Goal: Transaction & Acquisition: Purchase product/service

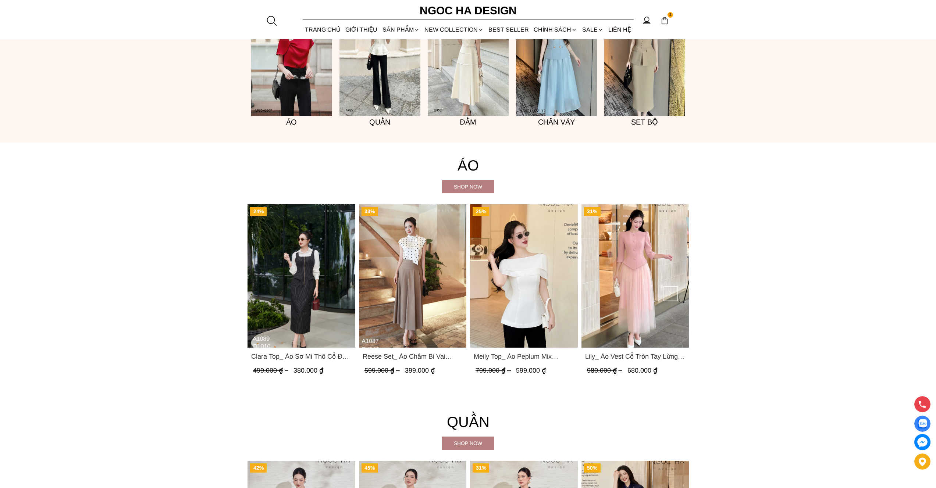
scroll to position [991, 0]
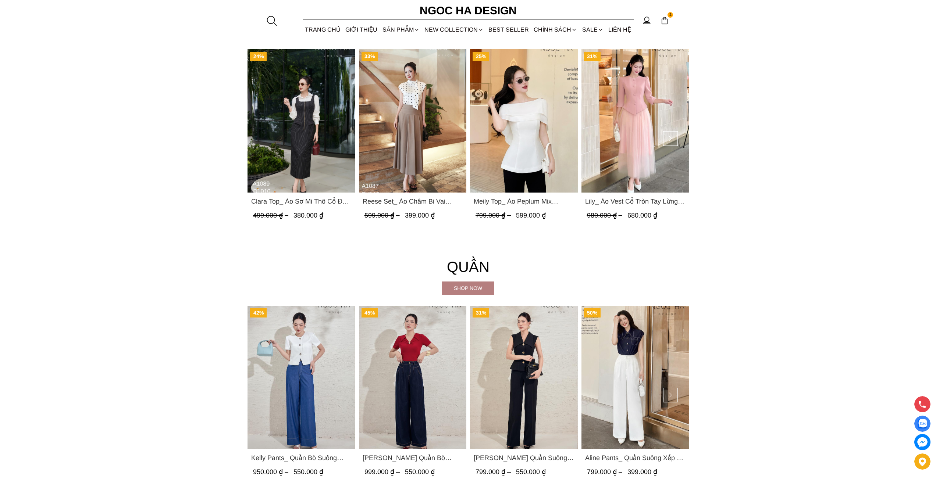
click at [272, 20] on div at bounding box center [271, 20] width 11 height 11
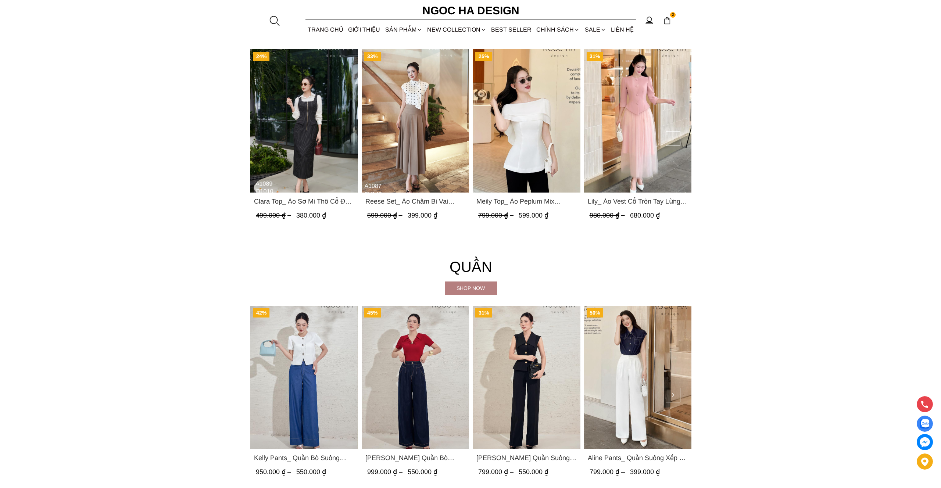
scroll to position [994, 0]
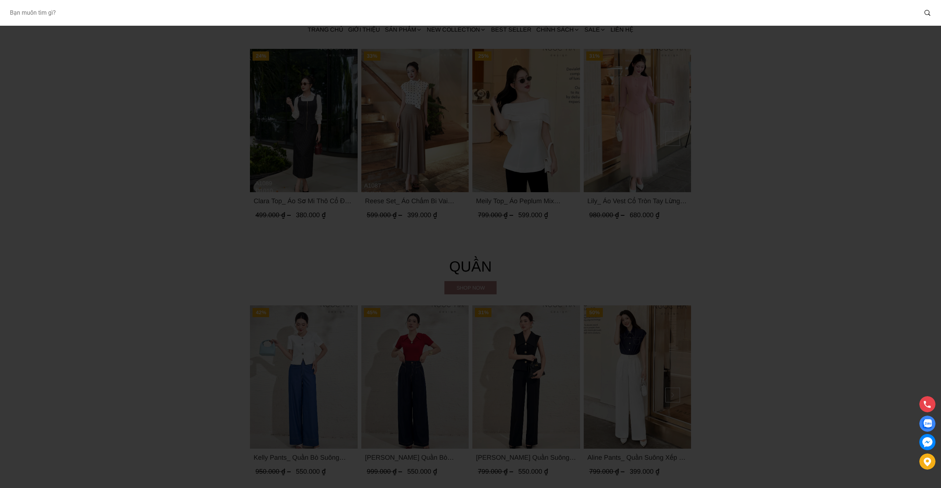
click at [318, 10] on input "Input search Bạn muốn tìm gì?" at bounding box center [461, 12] width 914 height 17
type input "cateline"
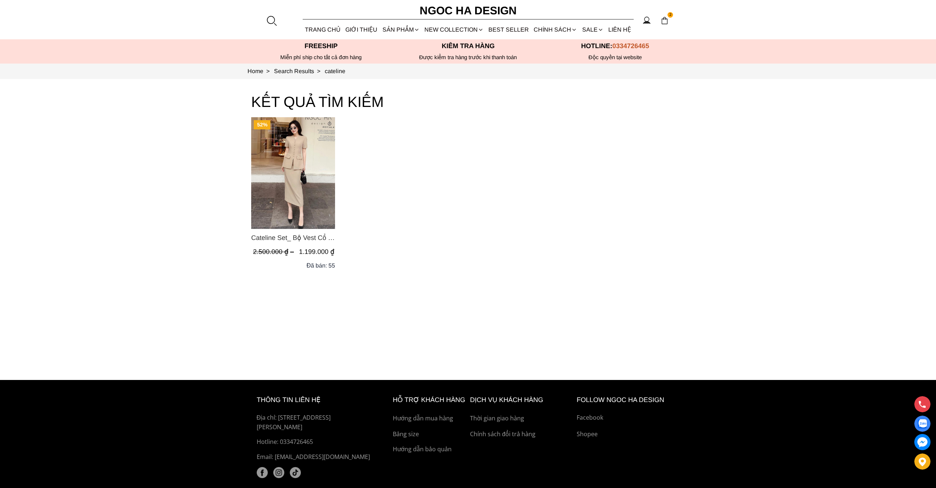
click at [293, 206] on img "Product image - Cateline Set_ Bộ Vest Cổ V Đính Cúc Nhí Chân Váy Bút Chì BJ127" at bounding box center [293, 173] width 84 height 112
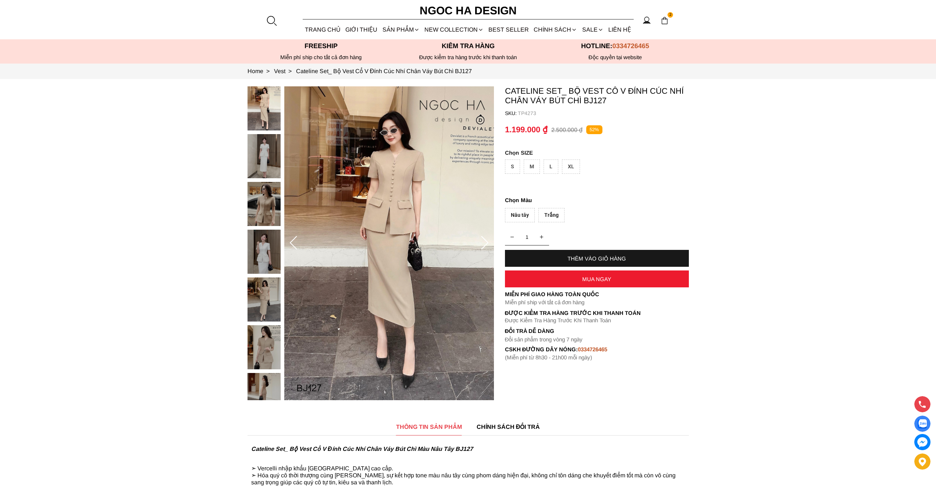
click at [518, 163] on div "S" at bounding box center [512, 167] width 15 height 14
click at [592, 256] on div "THÊM VÀO GIỎ HÀNG" at bounding box center [597, 258] width 184 height 6
click at [525, 212] on div "Nâu tây" at bounding box center [520, 215] width 30 height 14
click at [604, 261] on div "THÊM VÀO GIỎ HÀNG" at bounding box center [597, 258] width 184 height 17
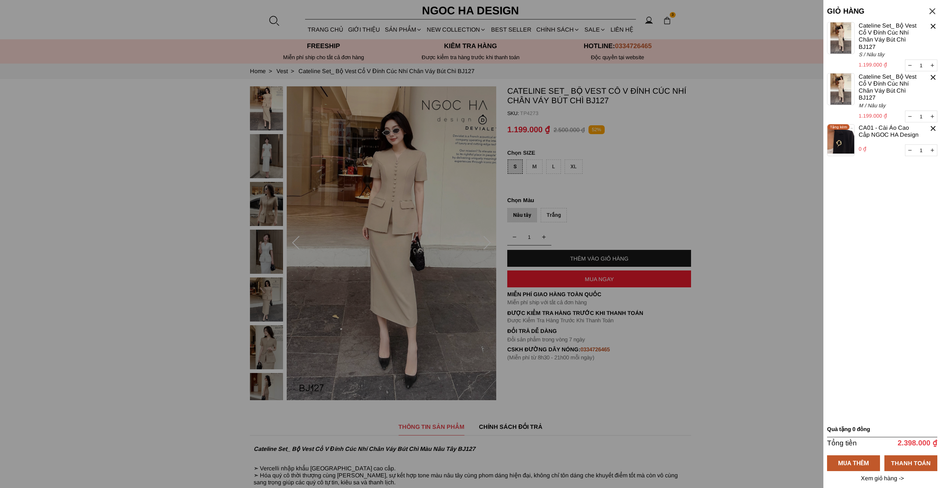
click at [934, 64] on icon "button" at bounding box center [932, 65] width 3 height 5
type input "2"
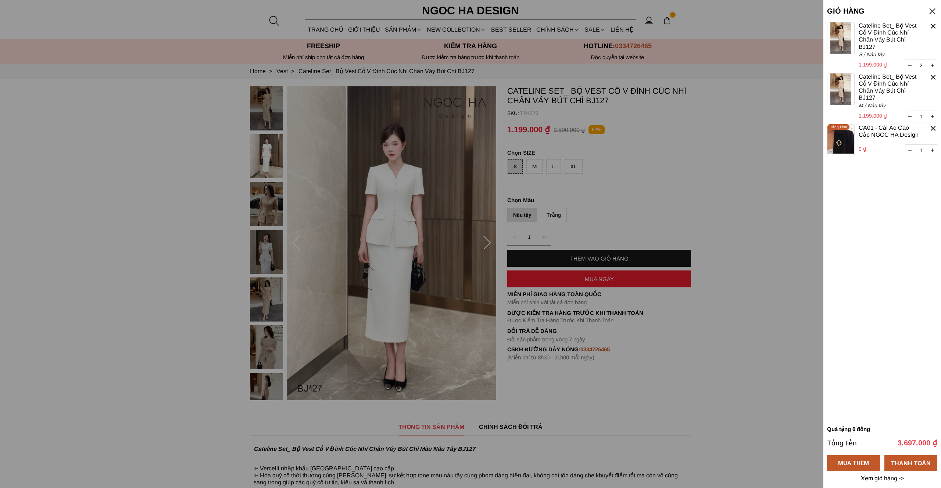
click at [935, 78] on div at bounding box center [933, 77] width 8 height 8
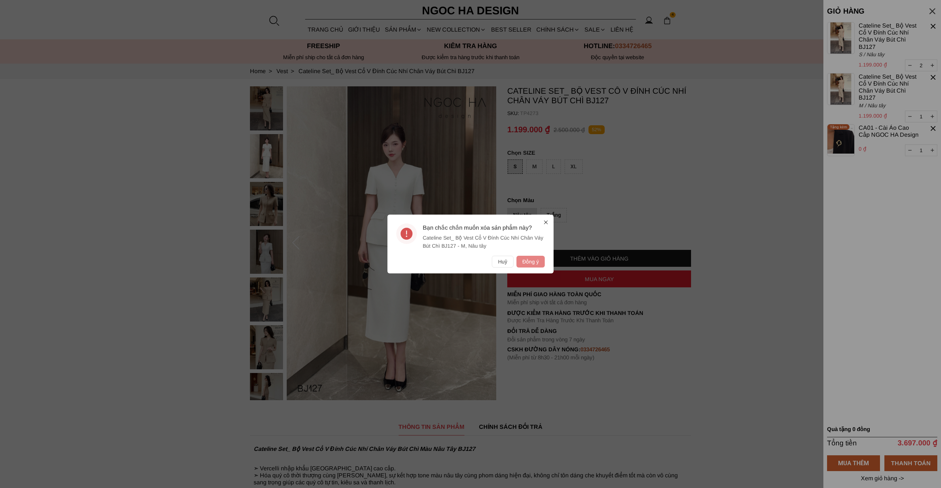
click at [529, 260] on button "Đồng ý" at bounding box center [531, 262] width 28 height 12
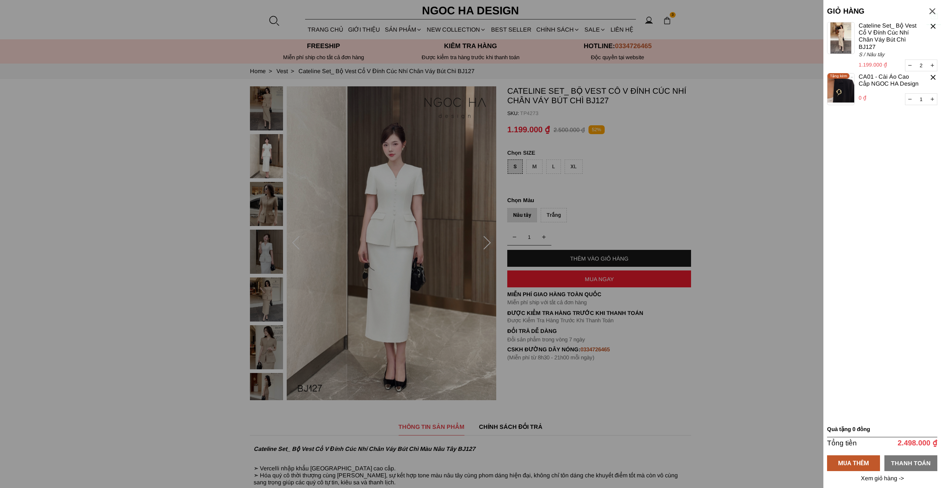
click at [906, 462] on div "THANH TOÁN" at bounding box center [910, 462] width 53 height 9
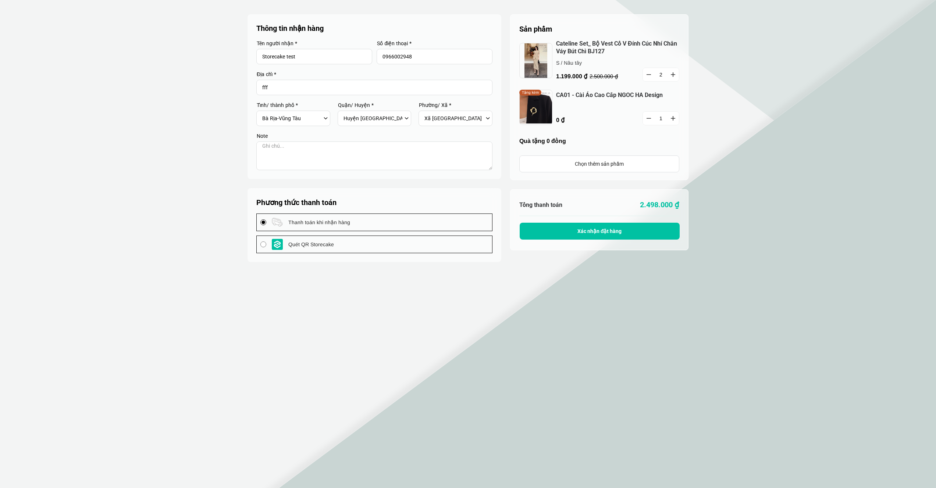
select select "717"
select select "71705"
select select "7170516"
select select "717"
select select "71705"
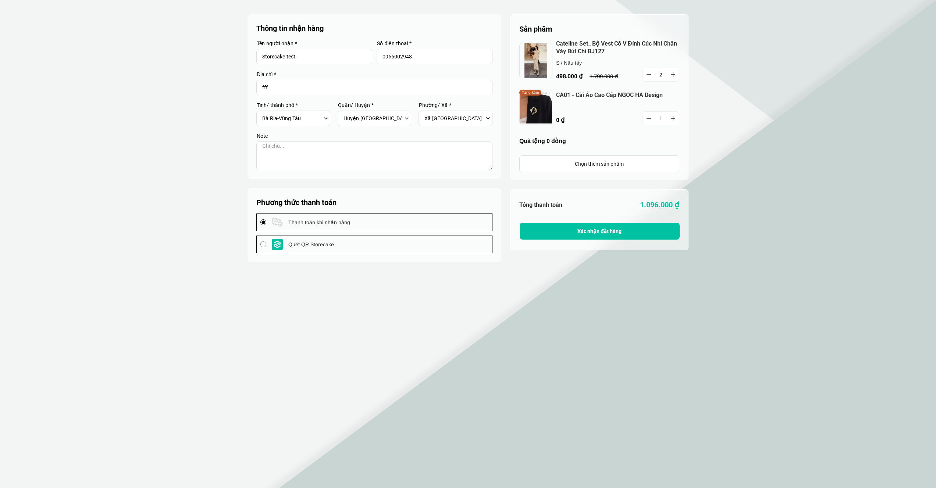
select select "7170516"
